Goal: Information Seeking & Learning: Learn about a topic

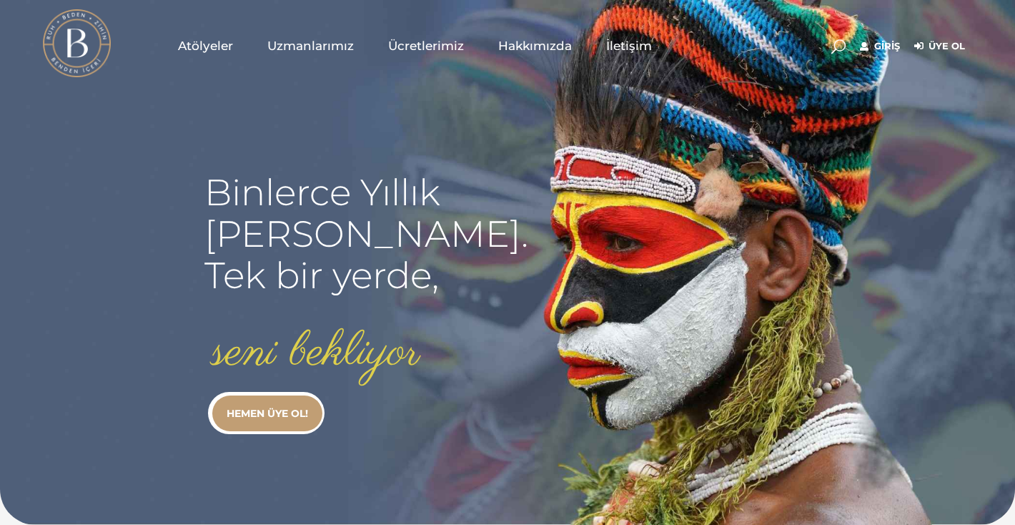
type input "[EMAIL_ADDRESS][DOMAIN_NAME]"
click at [873, 49] on link "Giriş" at bounding box center [880, 46] width 40 height 17
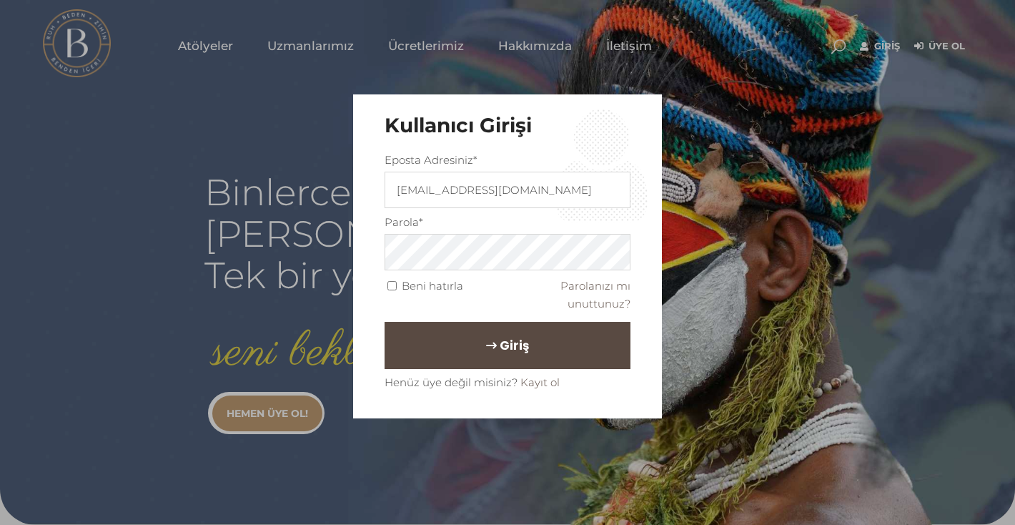
click at [500, 342] on span "Giriş" at bounding box center [514, 345] width 29 height 24
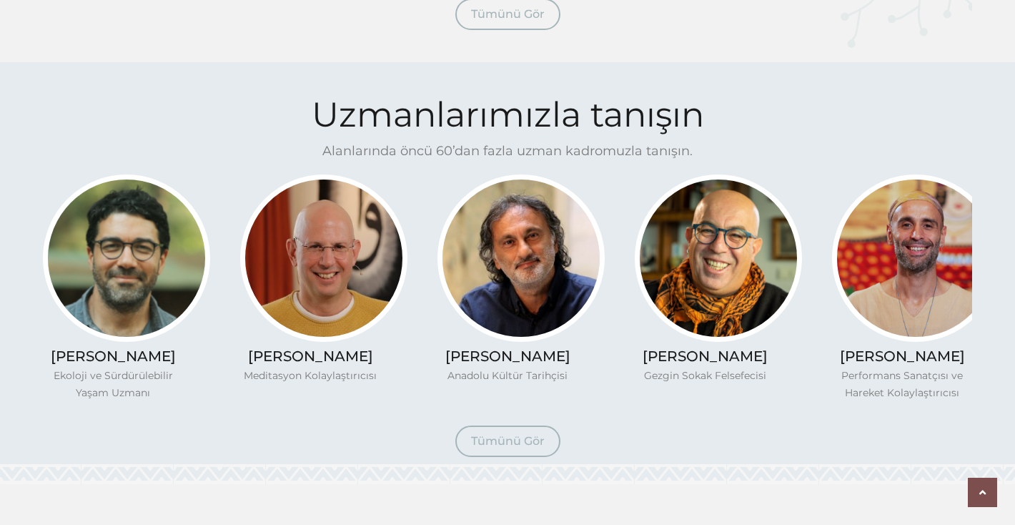
scroll to position [1087, 0]
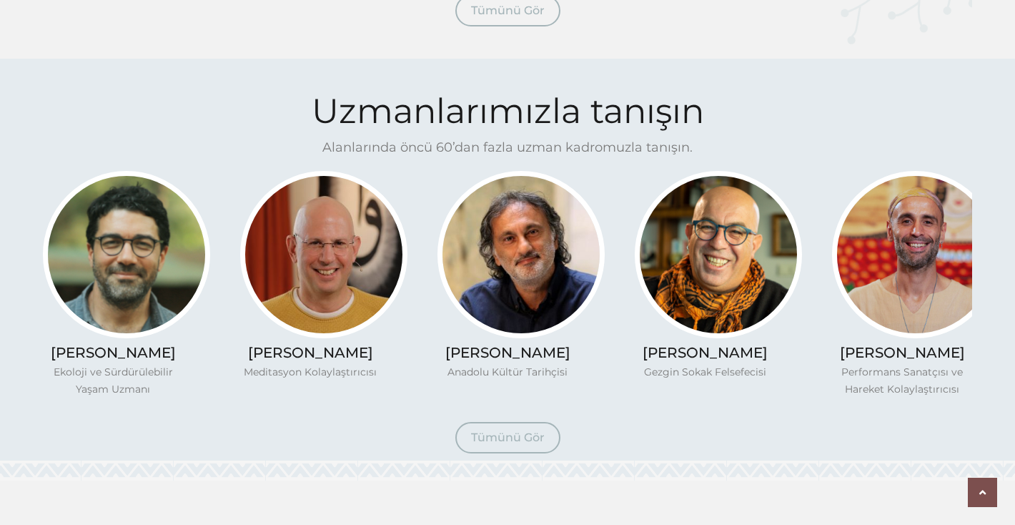
click at [508, 437] on span "Tümünü Gör" at bounding box center [508, 437] width 74 height 14
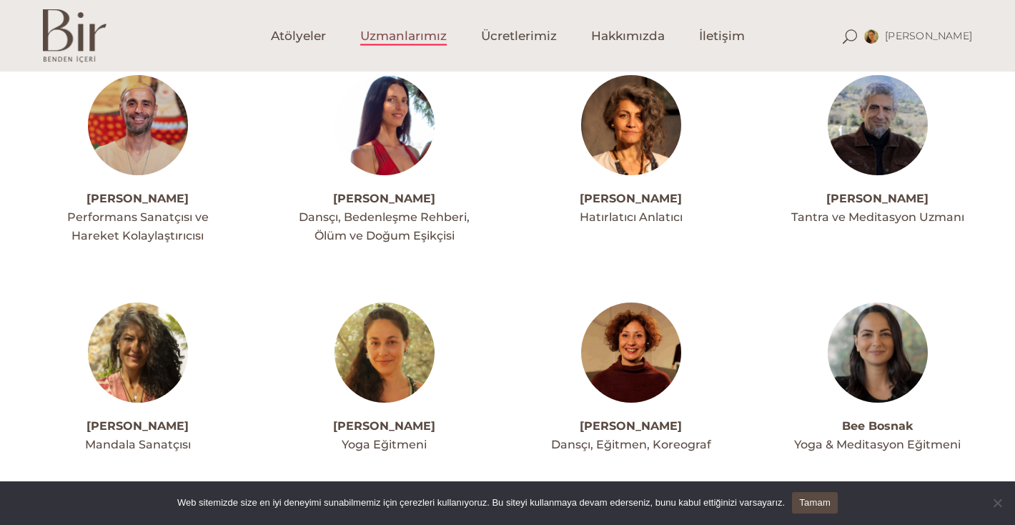
scroll to position [497, 0]
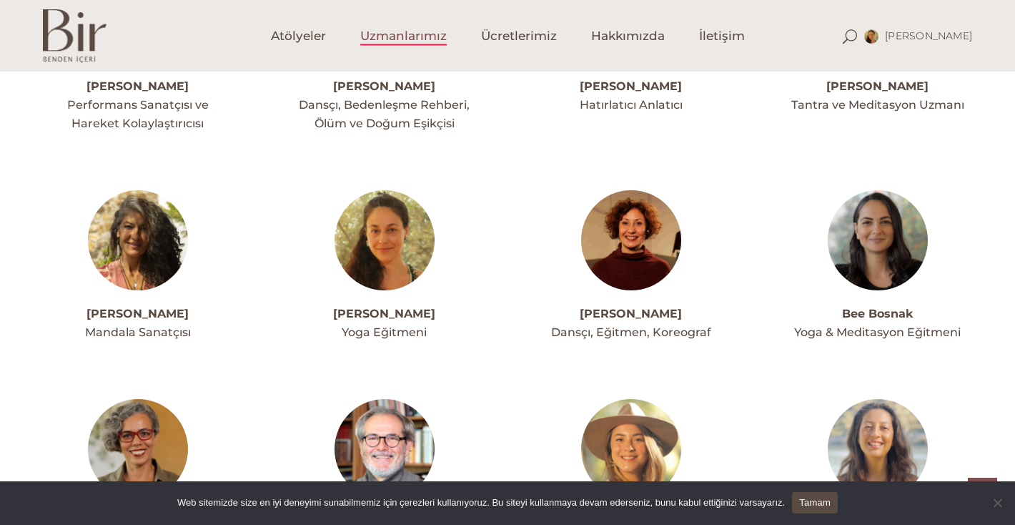
click at [398, 249] on img at bounding box center [385, 240] width 100 height 100
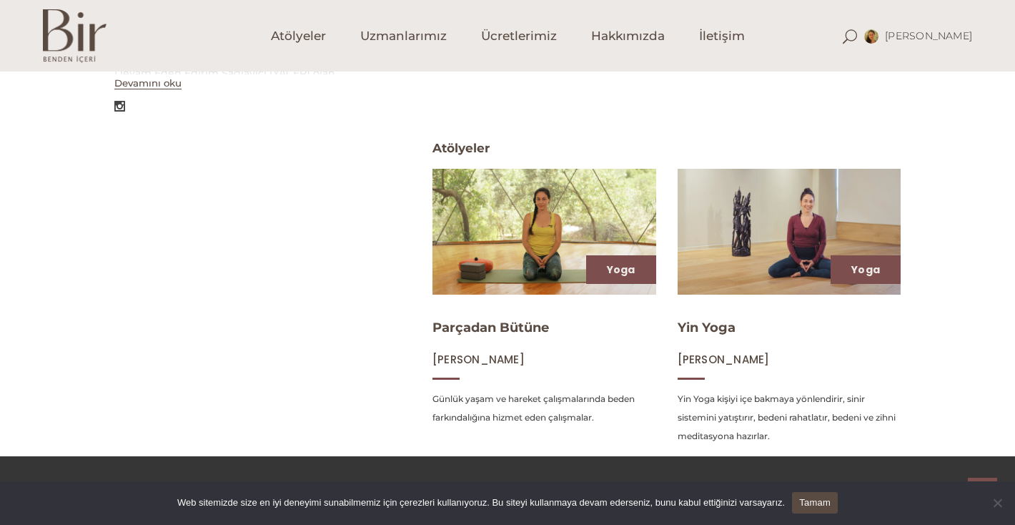
scroll to position [520, 0]
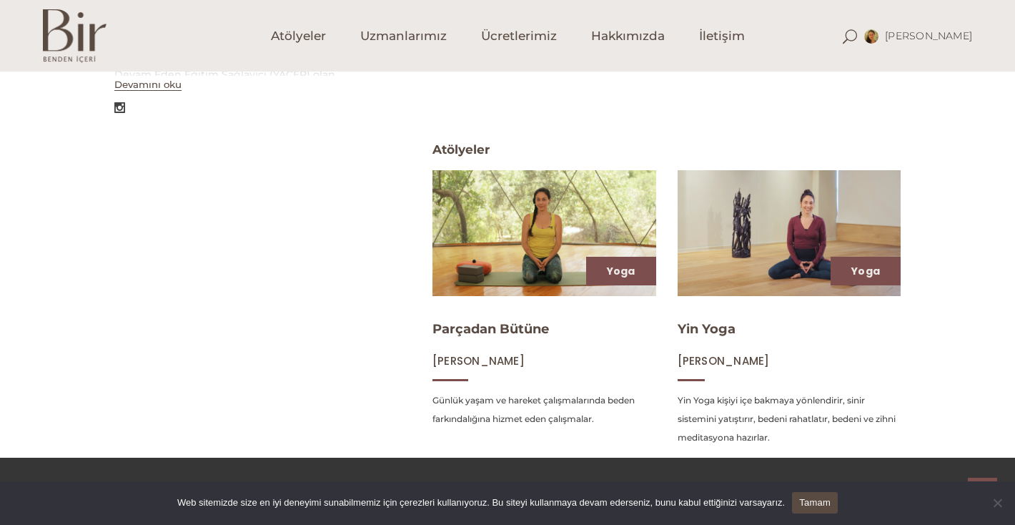
click at [536, 252] on img at bounding box center [544, 232] width 230 height 129
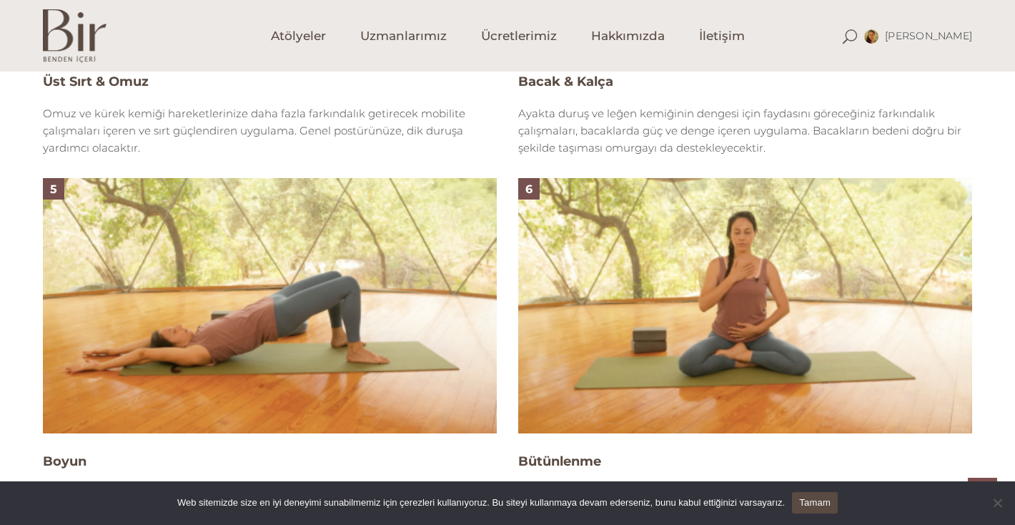
scroll to position [1906, 0]
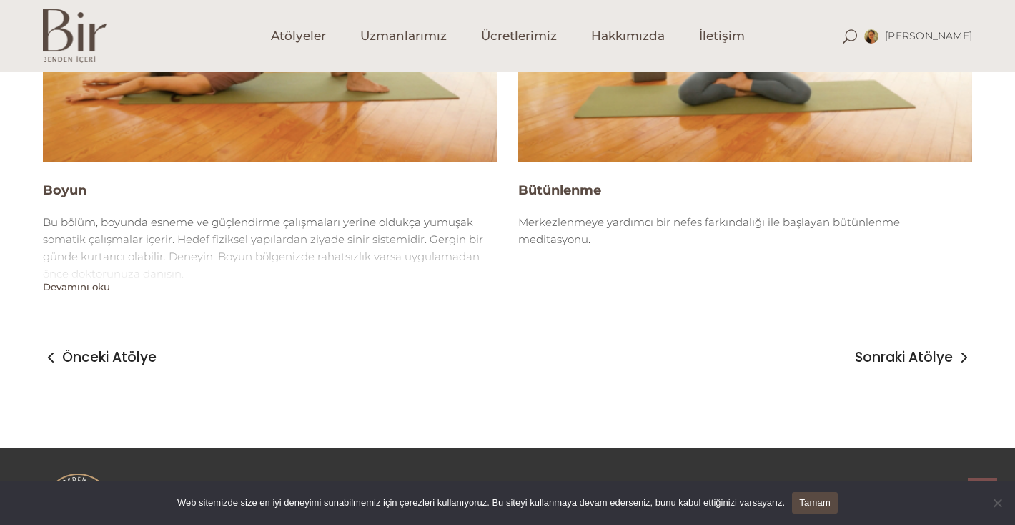
click at [873, 367] on div "Önceki Atölye Sonraki Atölye" at bounding box center [507, 353] width 929 height 53
click at [872, 353] on span "Sonraki Atölye" at bounding box center [904, 357] width 98 height 17
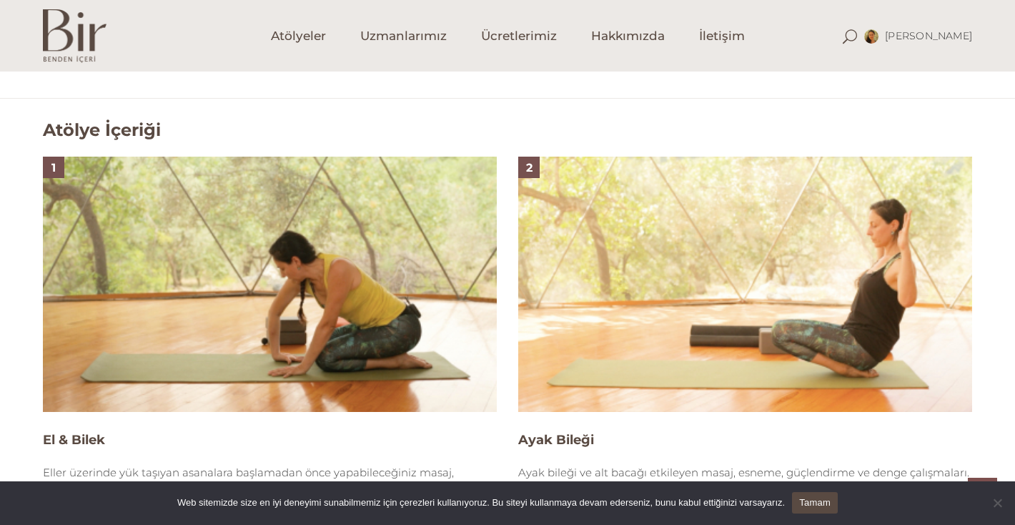
scroll to position [866, 0]
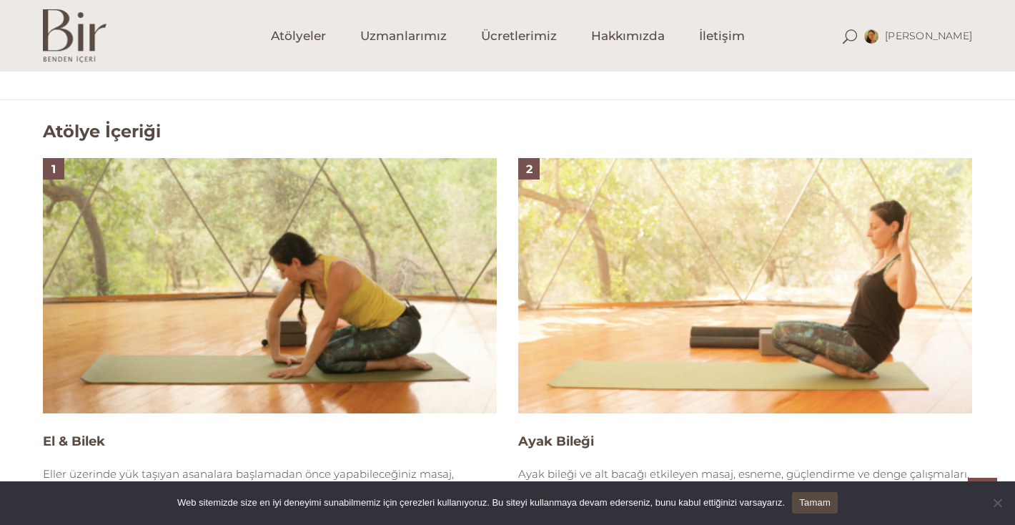
click at [293, 302] on img at bounding box center [270, 285] width 454 height 255
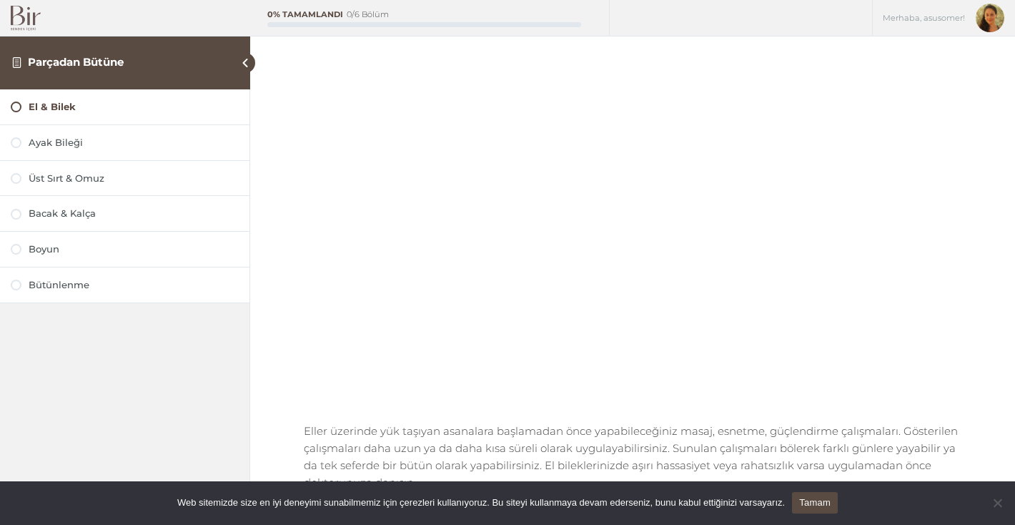
scroll to position [78, 0]
